Goal: Consume media (video, audio)

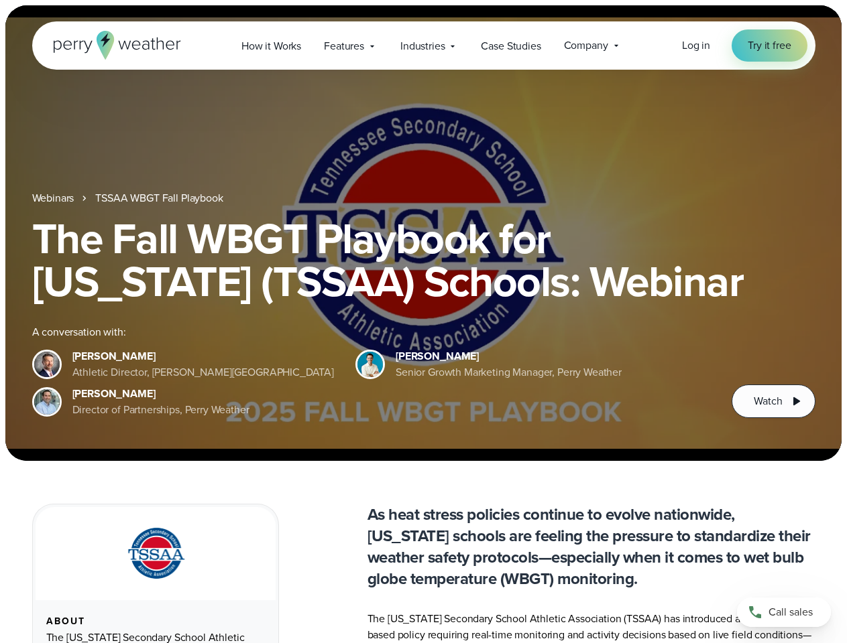
click at [423, 322] on div "The Fall WBGT Playbook for [US_STATE] (TSSAA) Schools: Webinar A conversation w…" at bounding box center [423, 317] width 783 height 201
click at [423, 46] on span "Industries" at bounding box center [422, 46] width 44 height 16
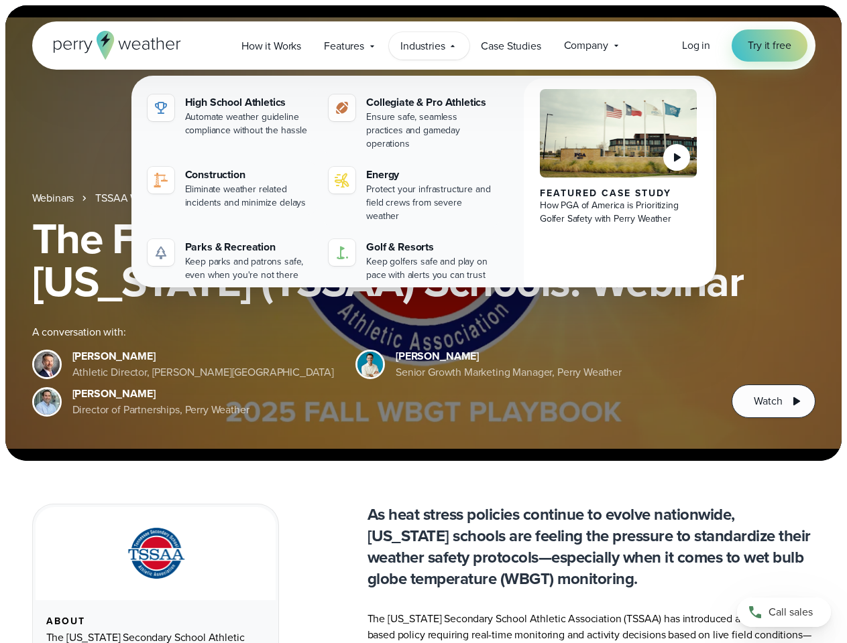
click at [423, 233] on h1 "The Fall WBGT Playbook for [US_STATE] (TSSAA) Schools: Webinar" at bounding box center [423, 260] width 783 height 86
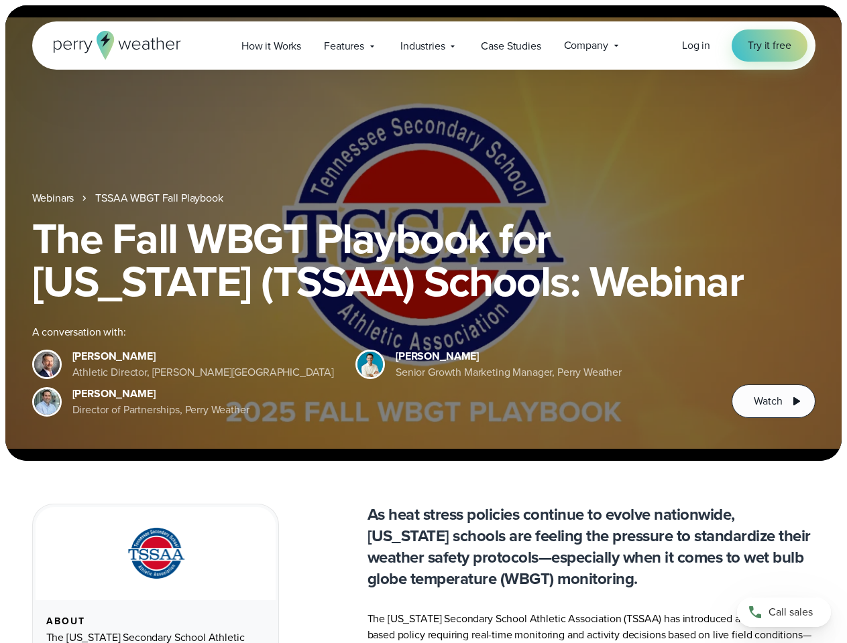
click at [160, 198] on link "TSSAA WBGT Fall Playbook" at bounding box center [158, 198] width 127 height 16
click at [773, 401] on span "Watch" at bounding box center [767, 401] width 28 height 16
